Goal: Task Accomplishment & Management: Manage account settings

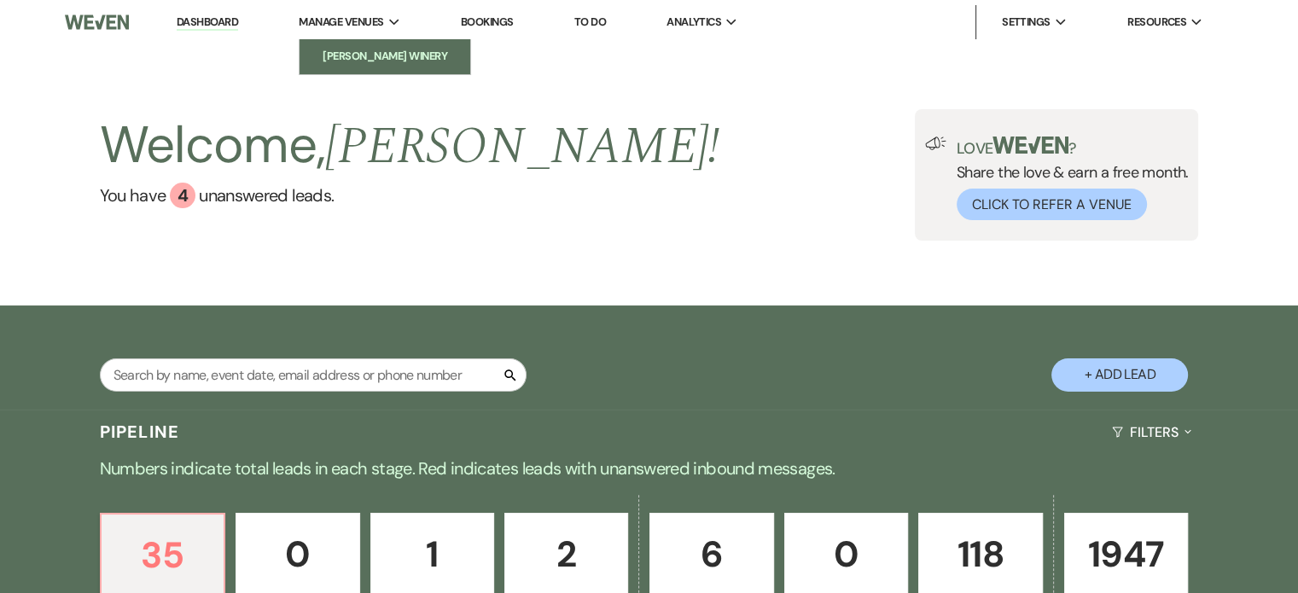
click at [386, 50] on li "[PERSON_NAME] Winery" at bounding box center [385, 56] width 154 height 17
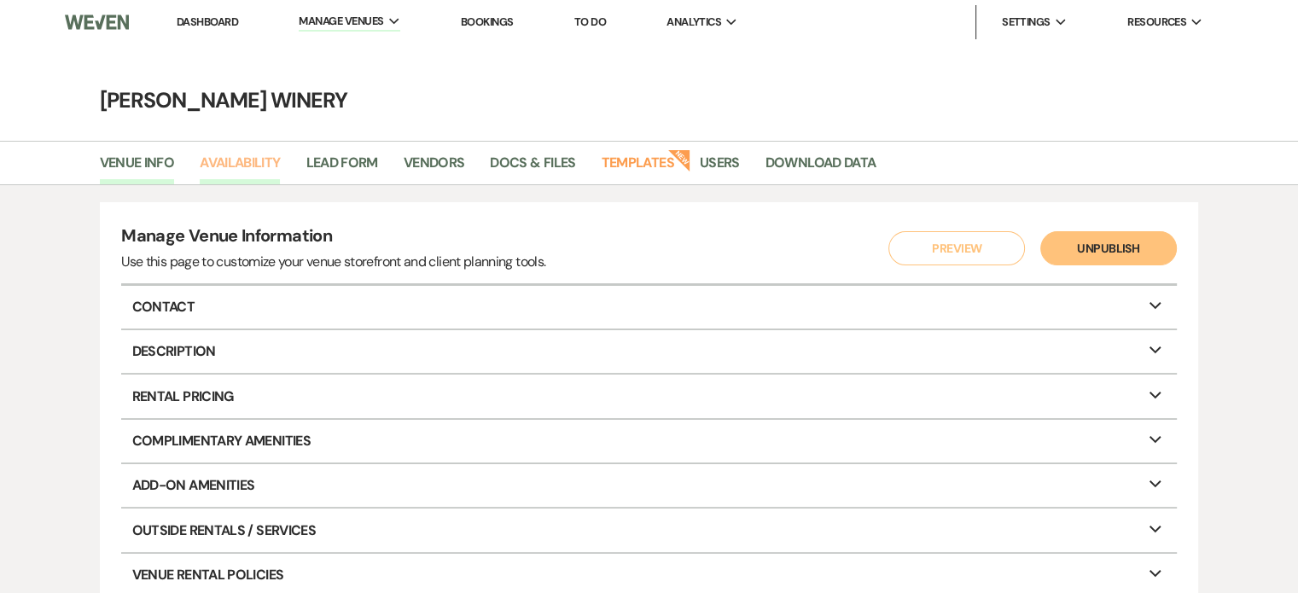
click at [259, 163] on link "Availability" at bounding box center [240, 168] width 80 height 32
select select "3"
select select "2026"
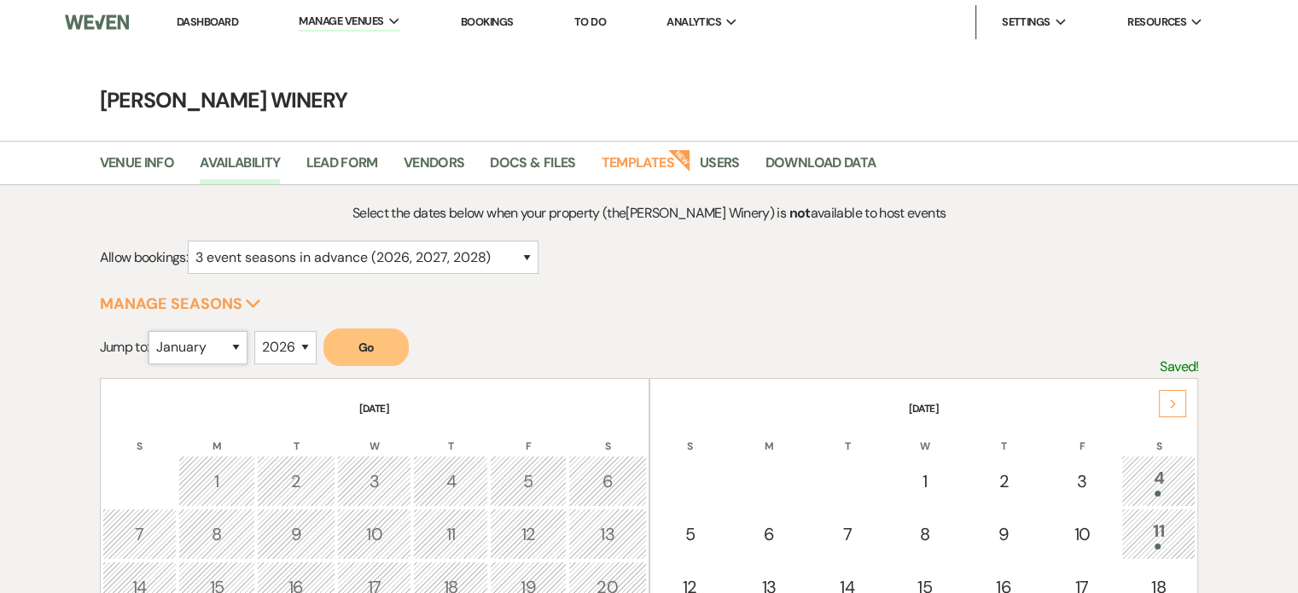
click at [243, 345] on select "January February March April May June July August September October November De…" at bounding box center [197, 347] width 99 height 33
select select "6"
click at [153, 331] on select "January February March April May June July August September October November De…" at bounding box center [197, 347] width 99 height 33
click at [357, 338] on button "Go" at bounding box center [365, 347] width 85 height 38
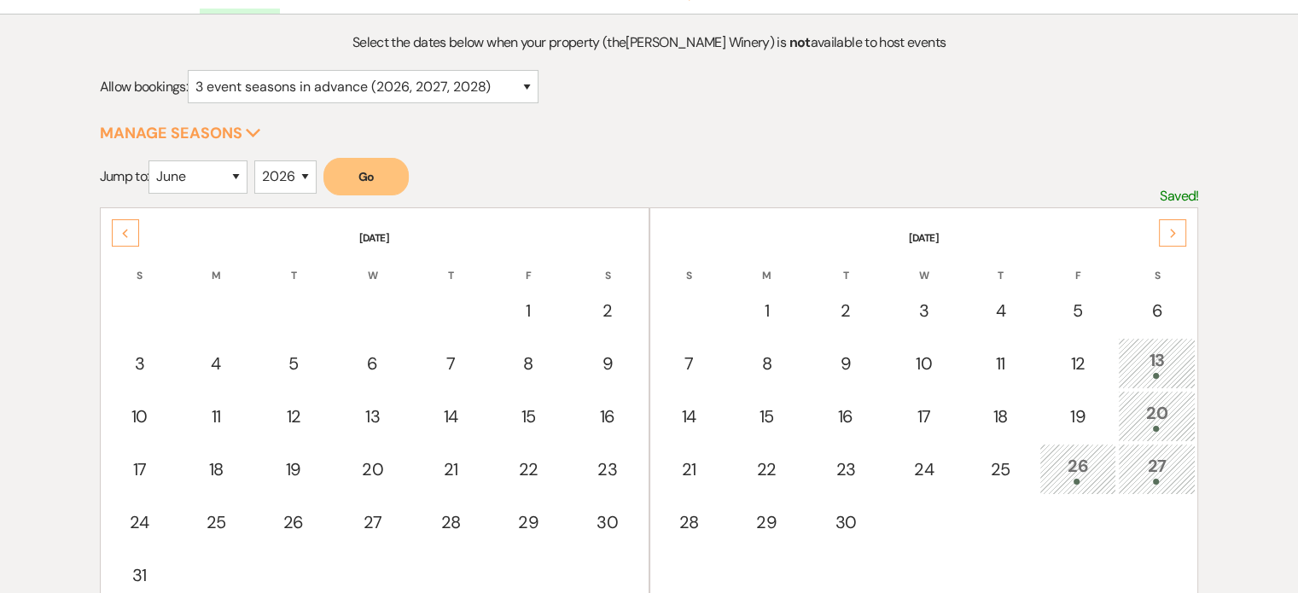
scroll to position [205, 0]
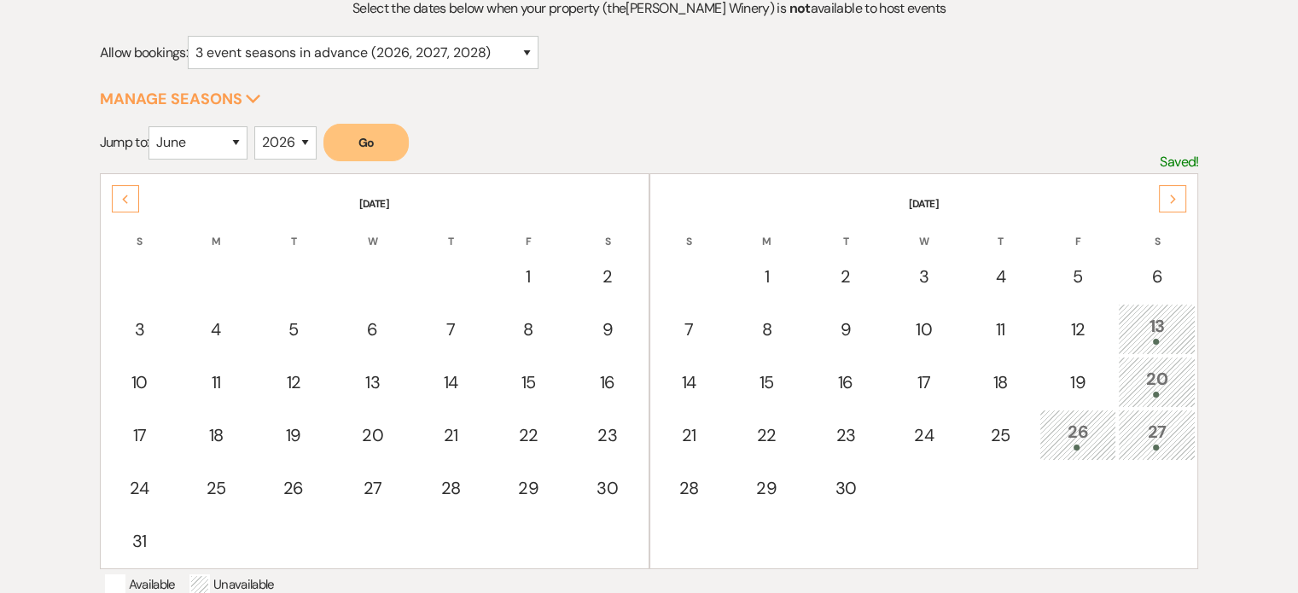
click at [1174, 202] on div "Next" at bounding box center [1172, 198] width 27 height 27
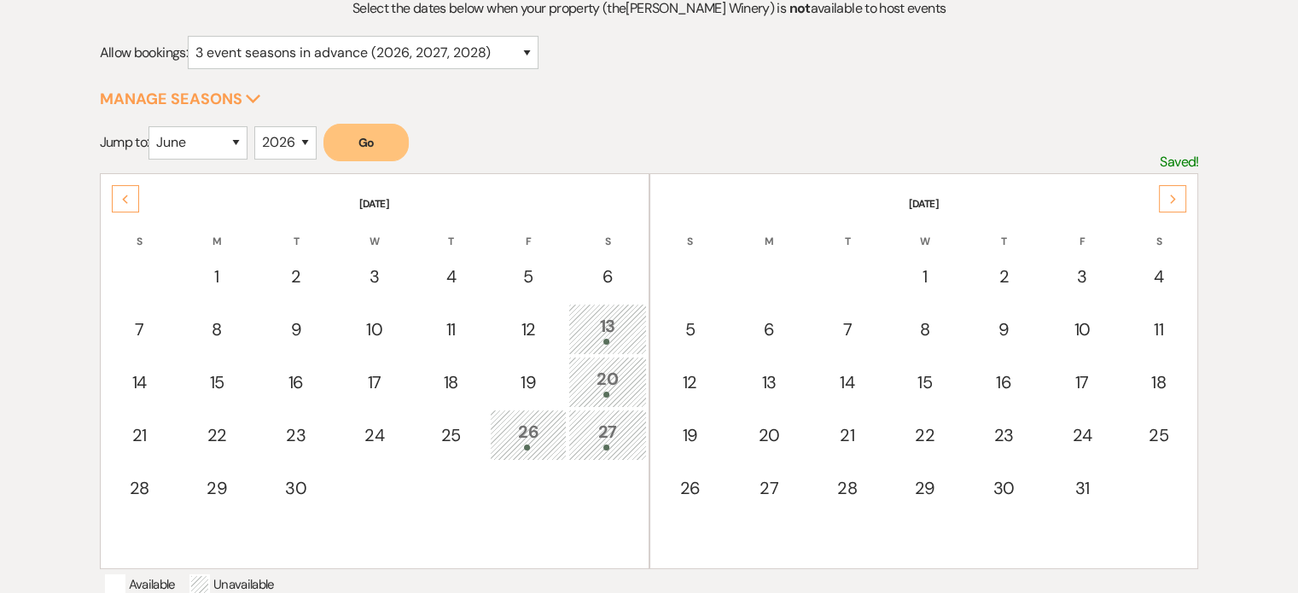
click at [1174, 202] on div "Next" at bounding box center [1172, 198] width 27 height 27
